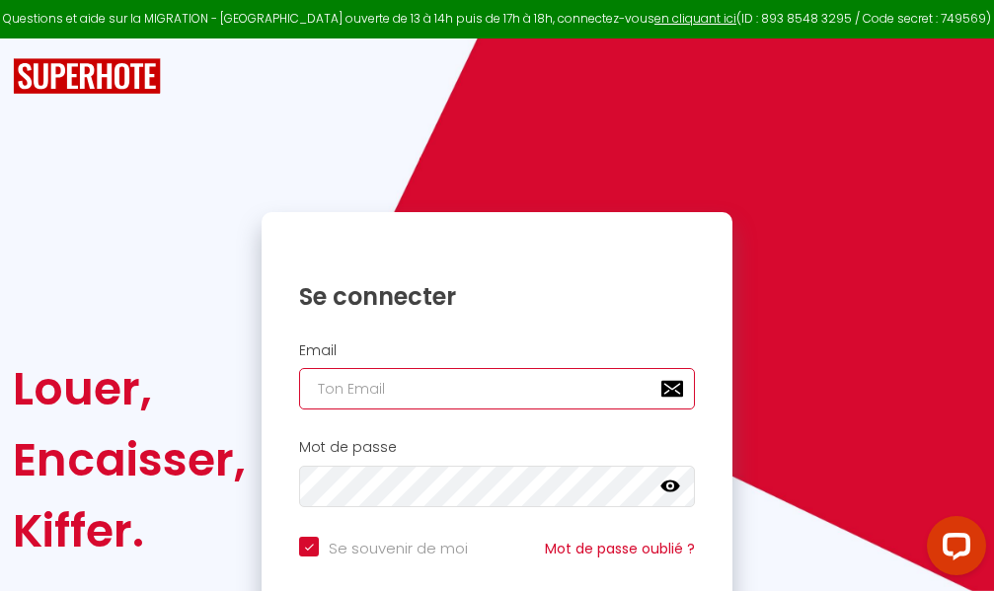
click at [485, 392] on input "email" at bounding box center [497, 388] width 396 height 41
type input "m"
checkbox input "true"
type input "ma"
checkbox input "true"
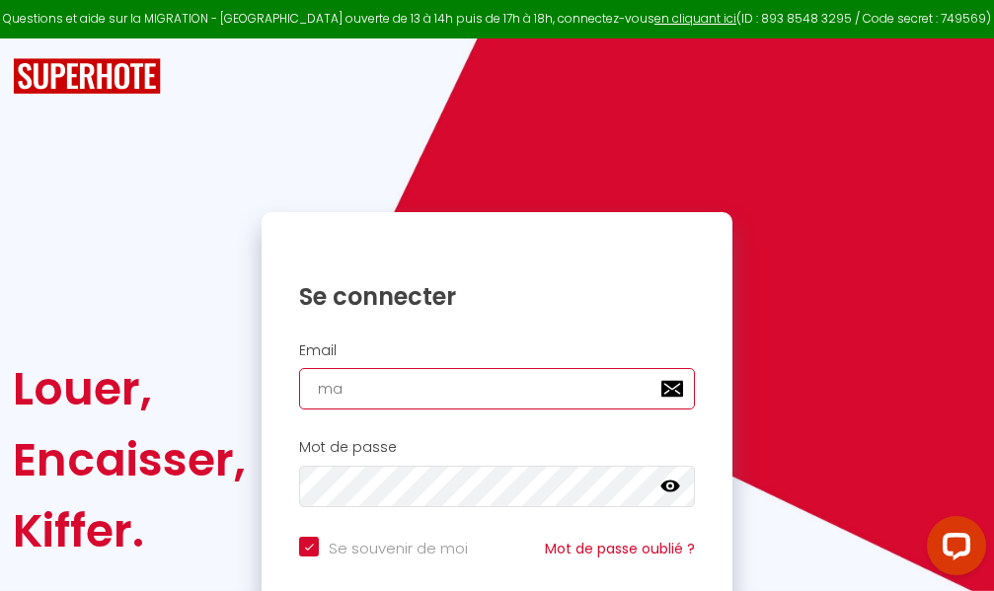
type input "mar"
checkbox input "true"
type input "marc"
checkbox input "true"
type input "marcd"
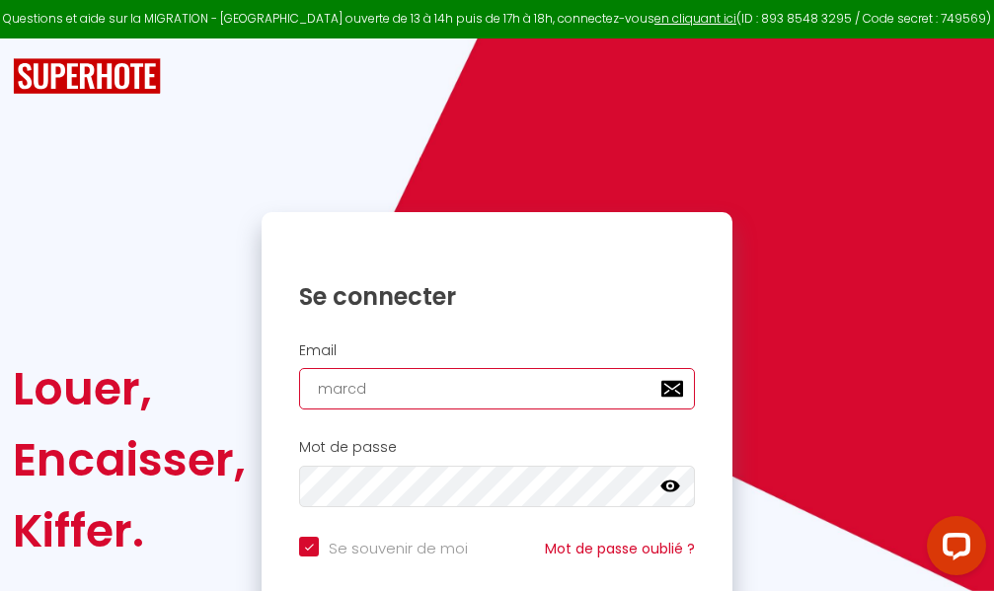
checkbox input "true"
type input "marcdp"
checkbox input "true"
type input "marcdpo"
checkbox input "true"
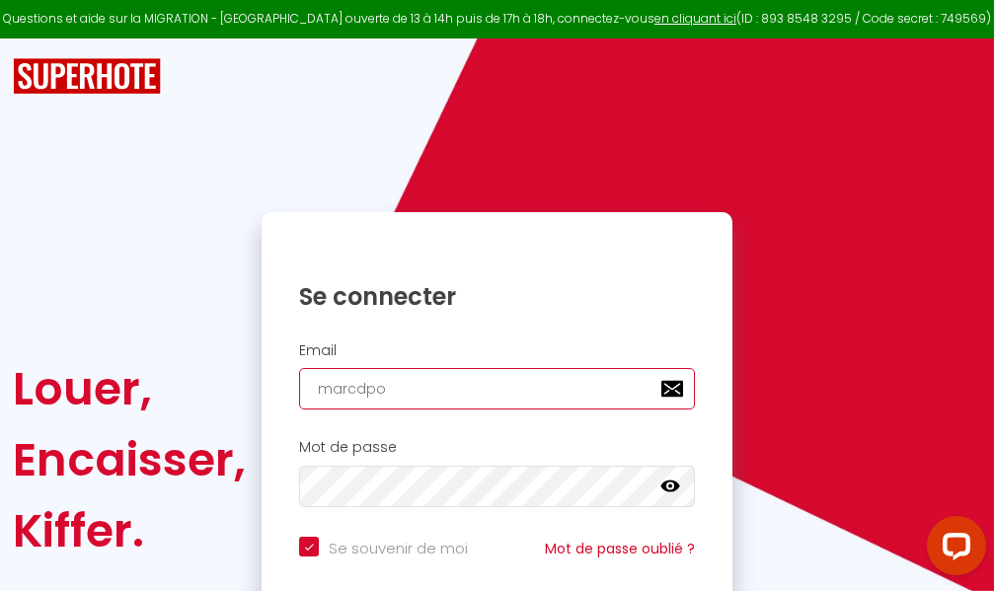
type input "marcdpoz"
checkbox input "true"
type input "marcdpoz."
checkbox input "true"
type input "marcdpoz.l"
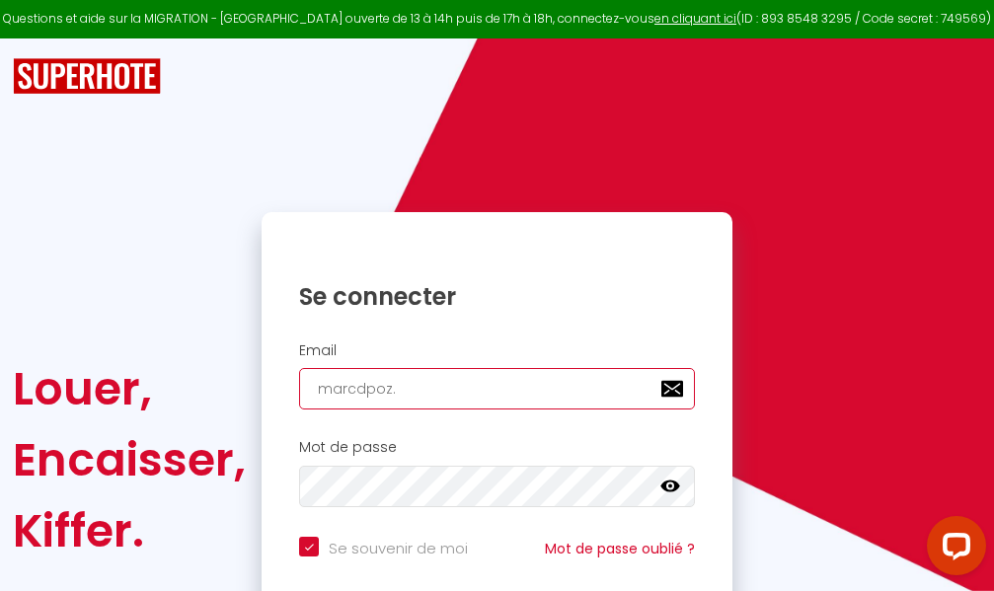
checkbox input "true"
type input "marcdpoz.lo"
checkbox input "true"
type input "marcdpoz.loc"
checkbox input "true"
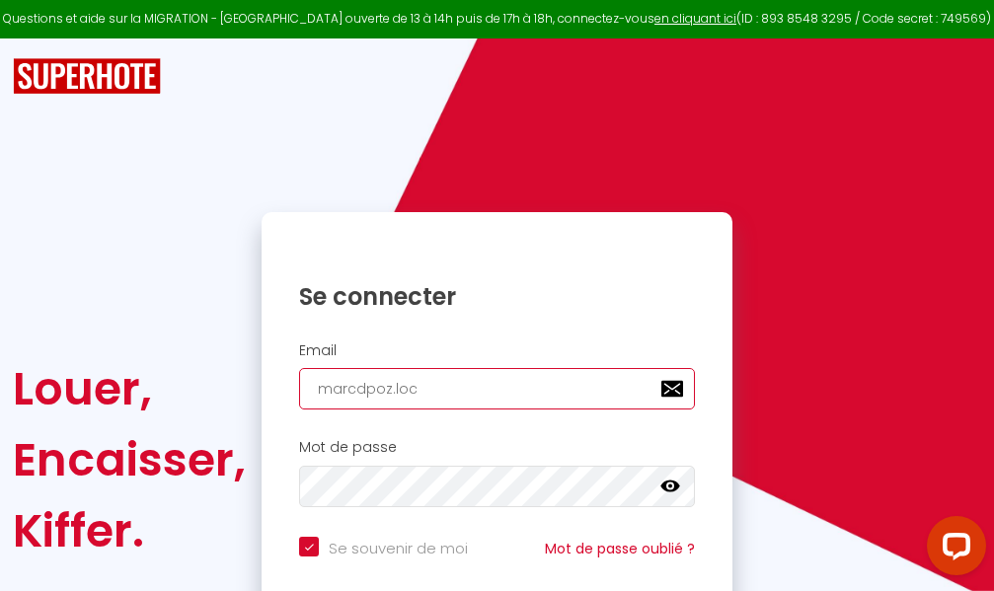
type input "marcdpoz.loca"
checkbox input "true"
type input "marcdpoz.locat"
checkbox input "true"
type input "marcdpoz.locati"
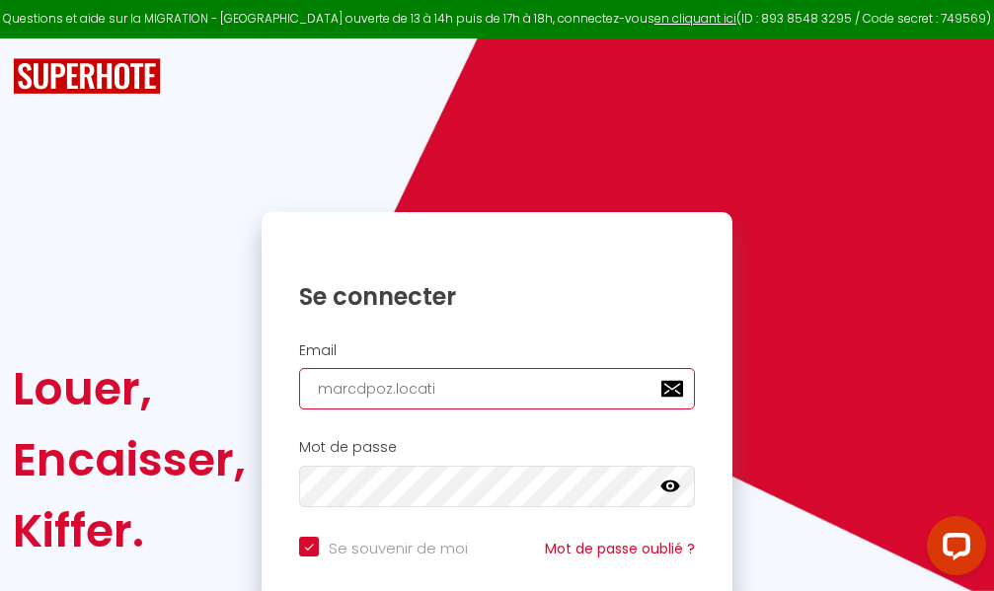
checkbox input "true"
type input "marcdpoz.locatio"
checkbox input "true"
type input "marcdpoz.location"
checkbox input "true"
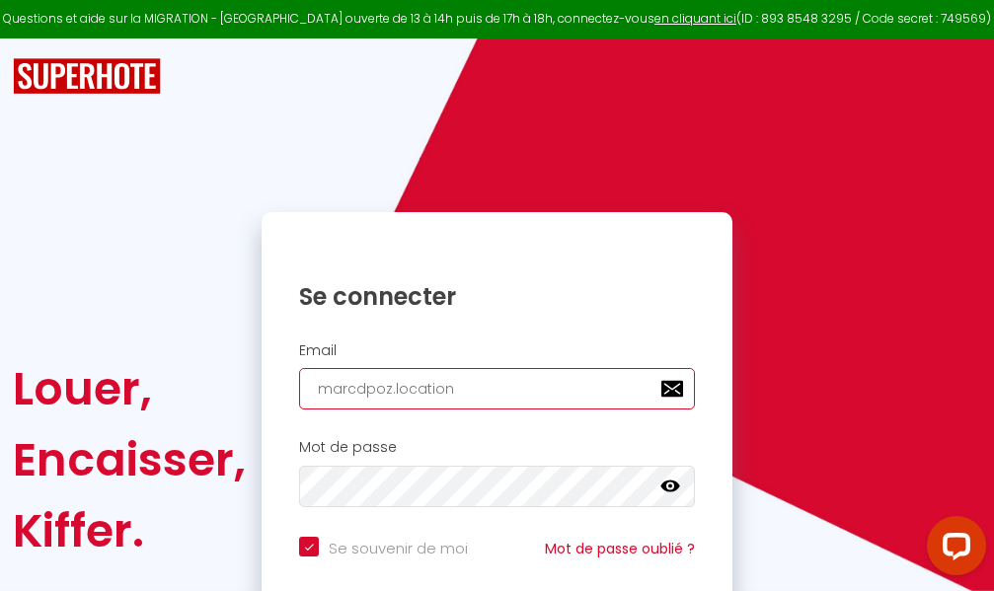
type input "marcdpoz.location@"
checkbox input "true"
type input "marcdpoz.location@g"
checkbox input "true"
type input "marcdpoz.location@gm"
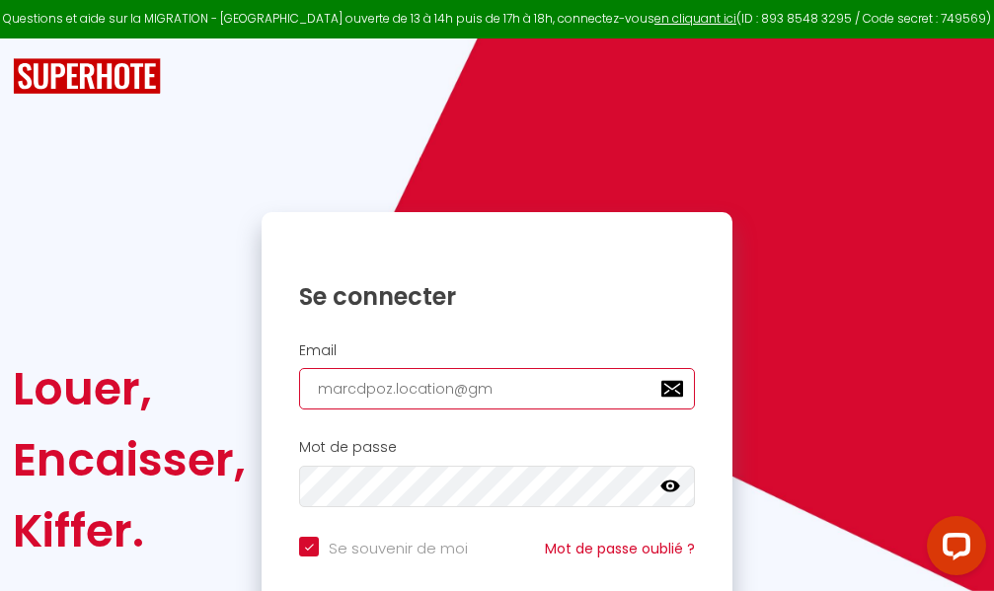
checkbox input "true"
type input "marcdpoz.location@gma"
checkbox input "true"
type input "marcdpoz.location@gmai"
checkbox input "true"
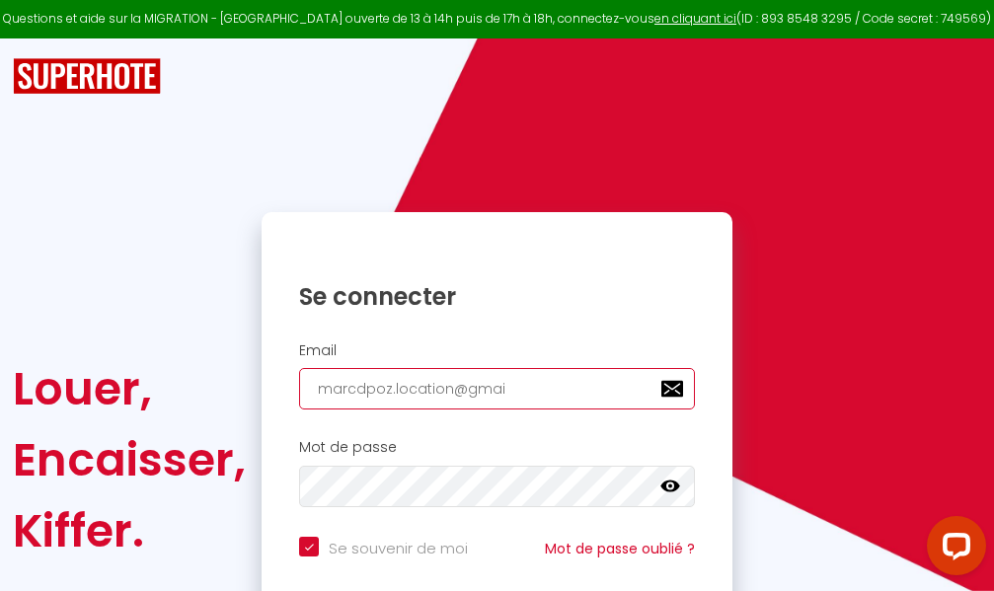
type input "[EMAIL_ADDRESS]"
checkbox input "true"
type input "[EMAIL_ADDRESS]."
checkbox input "true"
type input "marcdpoz.location@gmail.c"
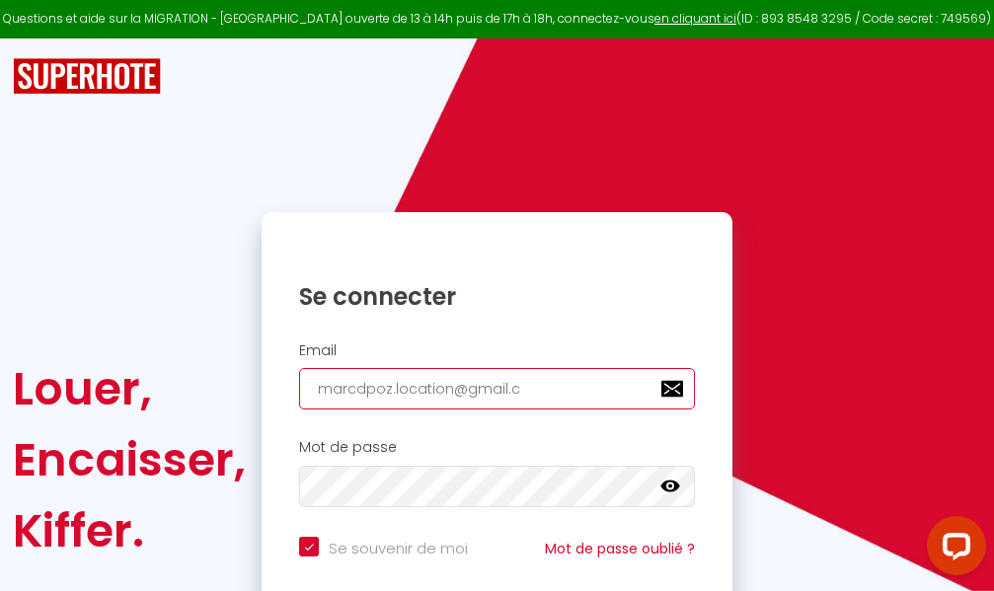
checkbox input "true"
type input "[EMAIL_ADDRESS][DOMAIN_NAME]"
checkbox input "true"
type input "[EMAIL_ADDRESS][DOMAIN_NAME]"
checkbox input "true"
